Goal: Register for event/course

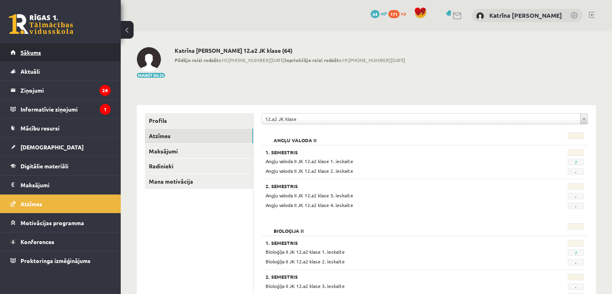
click at [40, 57] on link "Sākums" at bounding box center [60, 52] width 100 height 19
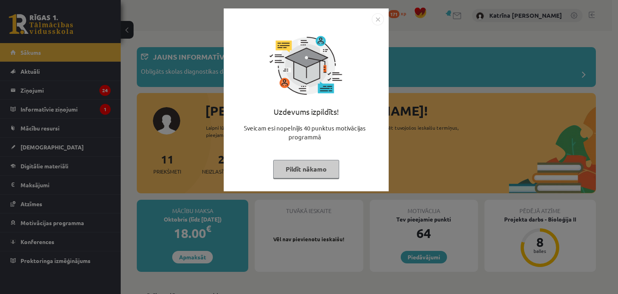
click at [296, 164] on button "Pildīt nākamo" at bounding box center [306, 169] width 66 height 19
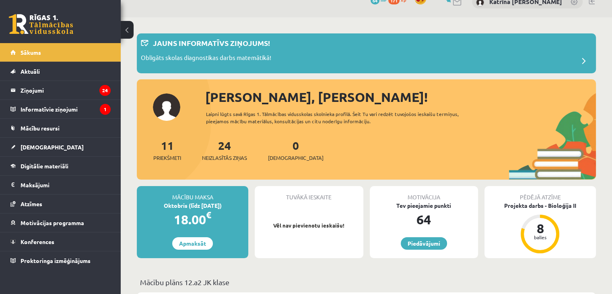
scroll to position [14, 0]
click at [39, 90] on legend "Ziņojumi 24" at bounding box center [66, 90] width 90 height 19
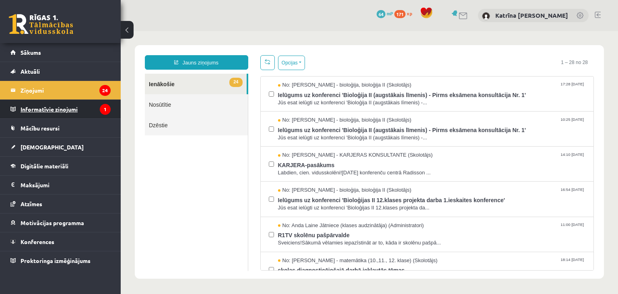
click at [38, 106] on legend "Informatīvie ziņojumi 1" at bounding box center [66, 109] width 90 height 19
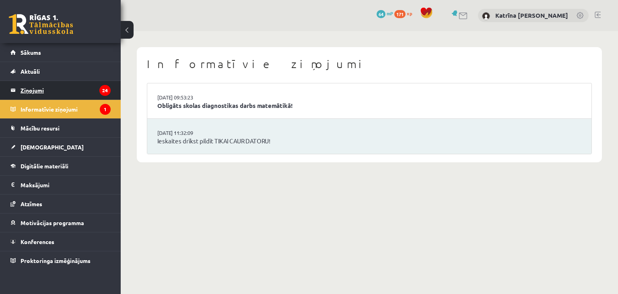
click at [35, 91] on legend "Ziņojumi 24" at bounding box center [66, 90] width 90 height 19
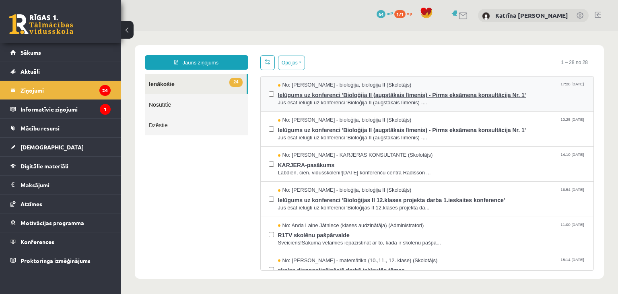
click at [385, 95] on span "Ielūgums uz konferenci 'Bioloģija II (augstākais līmenis) - Pirms eksāmena kons…" at bounding box center [432, 94] width 308 height 10
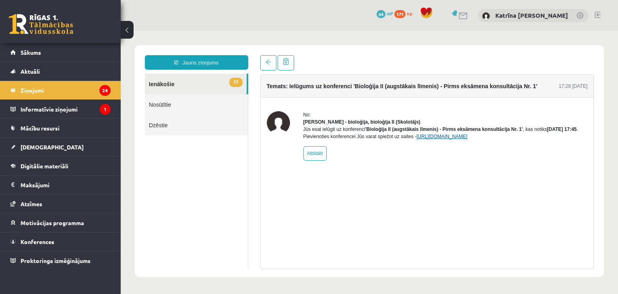
click at [456, 139] on link "[URL][DOMAIN_NAME]" at bounding box center [442, 137] width 51 height 6
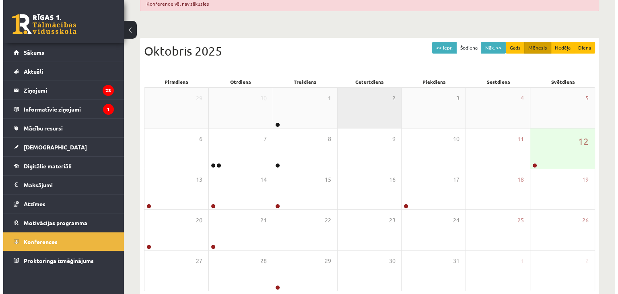
scroll to position [84, 0]
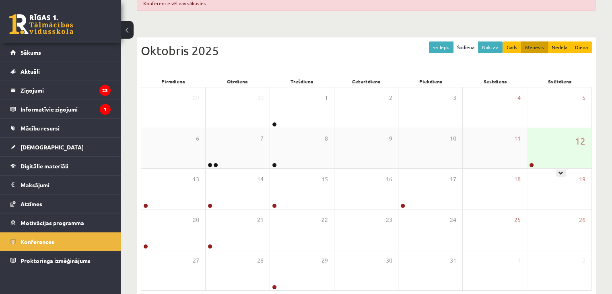
click at [554, 151] on div "12" at bounding box center [559, 148] width 64 height 40
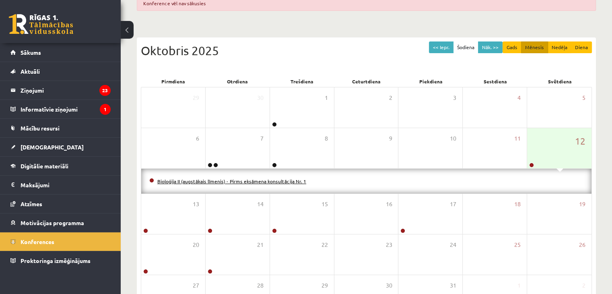
click at [290, 178] on link "Bioloģija II (augstākais līmenis) - Pirms eksāmena konsultācija Nr. 1" at bounding box center [231, 181] width 149 height 6
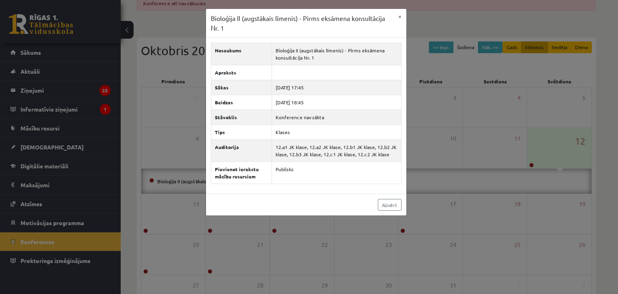
click at [493, 223] on div "Bioloģija II (augstākais līmenis) - Pirms eksāmena konsultācija Nr. 1 × Nosauku…" at bounding box center [309, 147] width 618 height 294
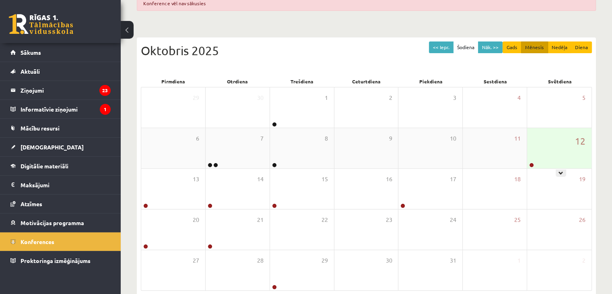
click at [544, 159] on div "12" at bounding box center [559, 148] width 64 height 40
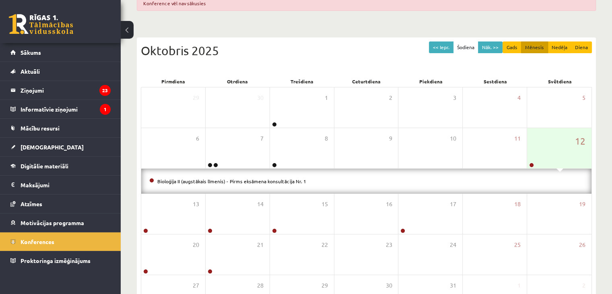
click at [283, 177] on li "Bioloģija II (augstākais līmenis) - Pirms eksāmena konsultācija Nr. 1" at bounding box center [366, 181] width 434 height 9
click at [208, 181] on link "Bioloģija II (augstākais līmenis) - Pirms eksāmena konsultācija Nr. 1" at bounding box center [231, 181] width 149 height 6
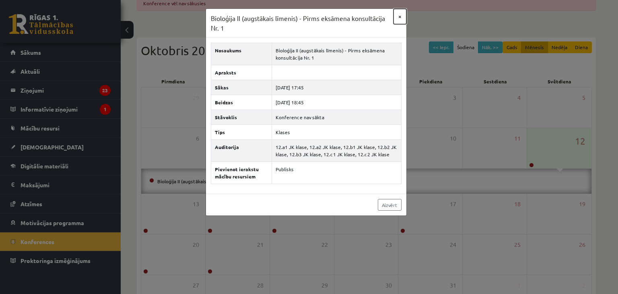
click at [401, 17] on button "×" at bounding box center [400, 16] width 13 height 15
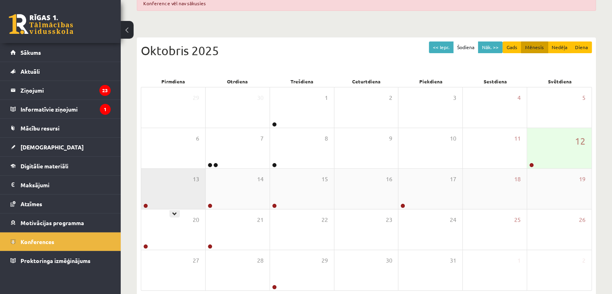
click at [177, 181] on div "13" at bounding box center [173, 189] width 64 height 40
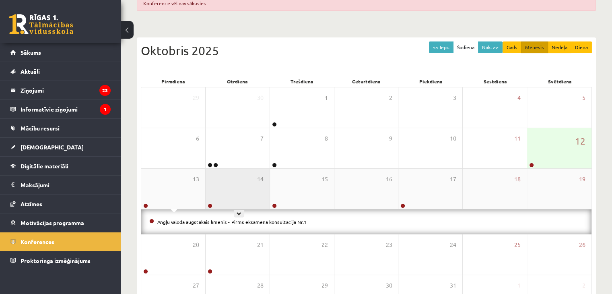
click at [238, 192] on div "14" at bounding box center [238, 189] width 64 height 40
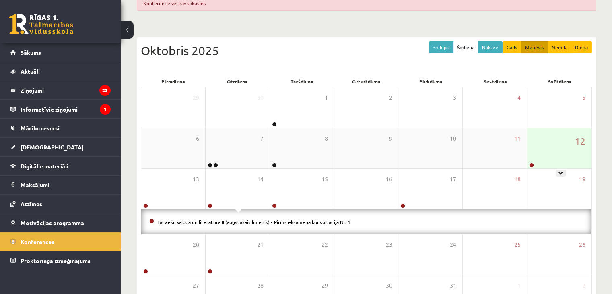
click at [553, 145] on div "12" at bounding box center [559, 148] width 64 height 40
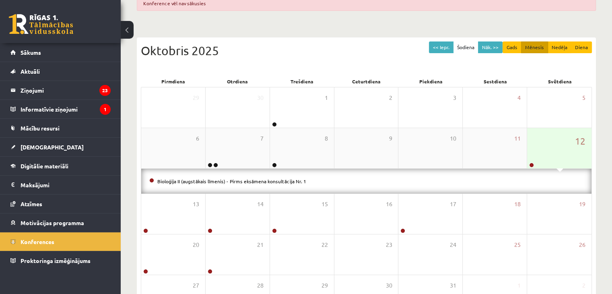
click at [553, 145] on div "12" at bounding box center [559, 148] width 64 height 40
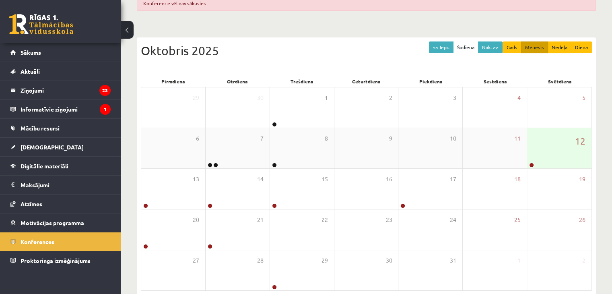
click at [552, 145] on div "12" at bounding box center [559, 148] width 64 height 40
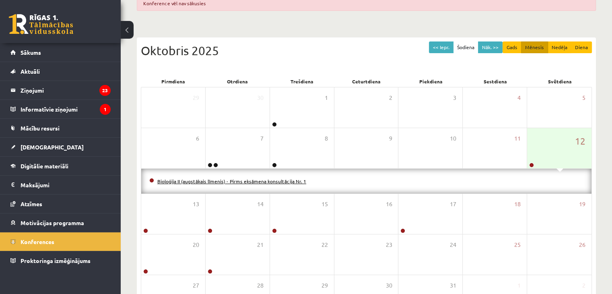
click at [286, 178] on link "Bioloģija II (augstākais līmenis) - Pirms eksāmena konsultācija Nr. 1" at bounding box center [231, 181] width 149 height 6
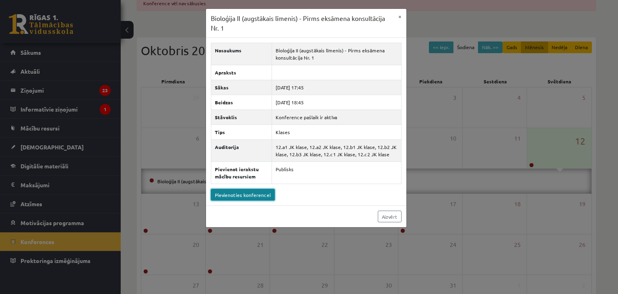
click at [261, 192] on link "Pievienoties konferencei" at bounding box center [243, 195] width 64 height 12
